Goal: Navigation & Orientation: Find specific page/section

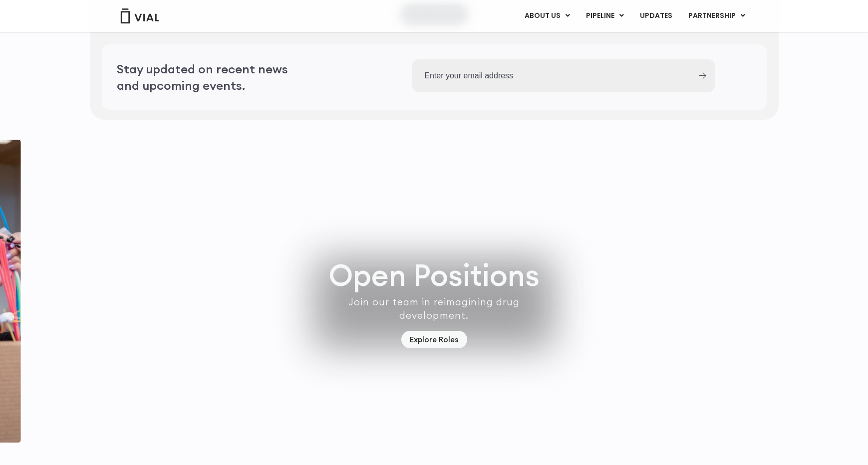
scroll to position [2819, 0]
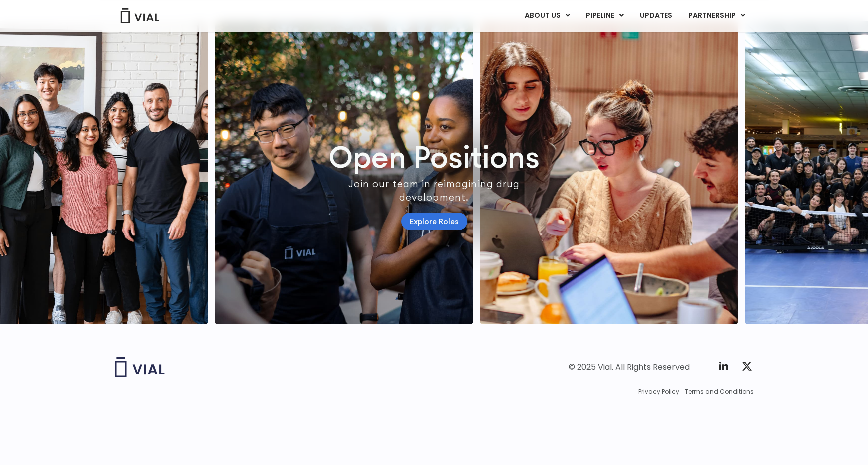
click at [441, 230] on link "Explore Roles" at bounding box center [434, 221] width 66 height 17
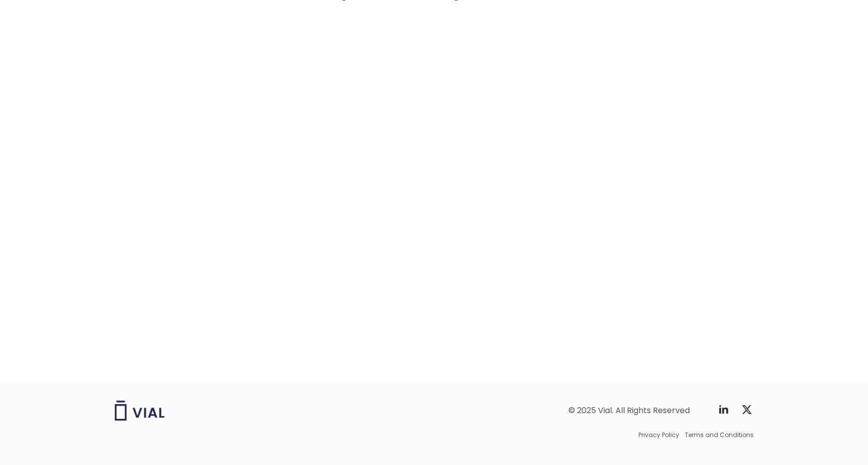
scroll to position [1491, 0]
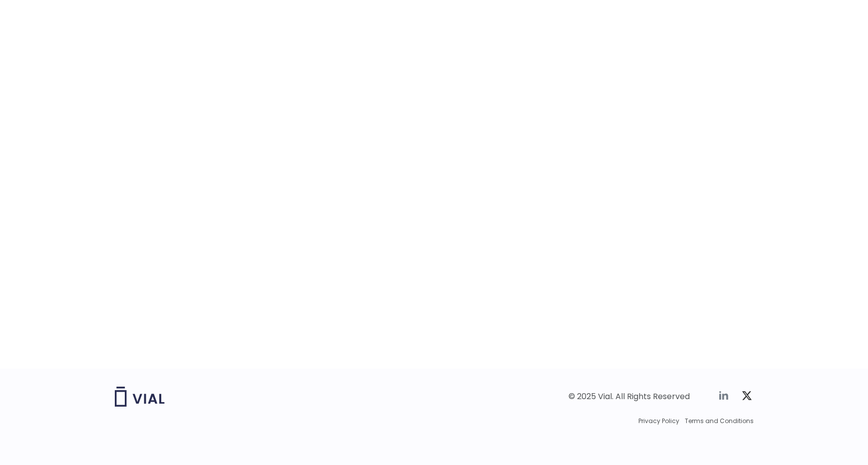
click at [725, 391] on icon at bounding box center [724, 396] width 12 height 12
